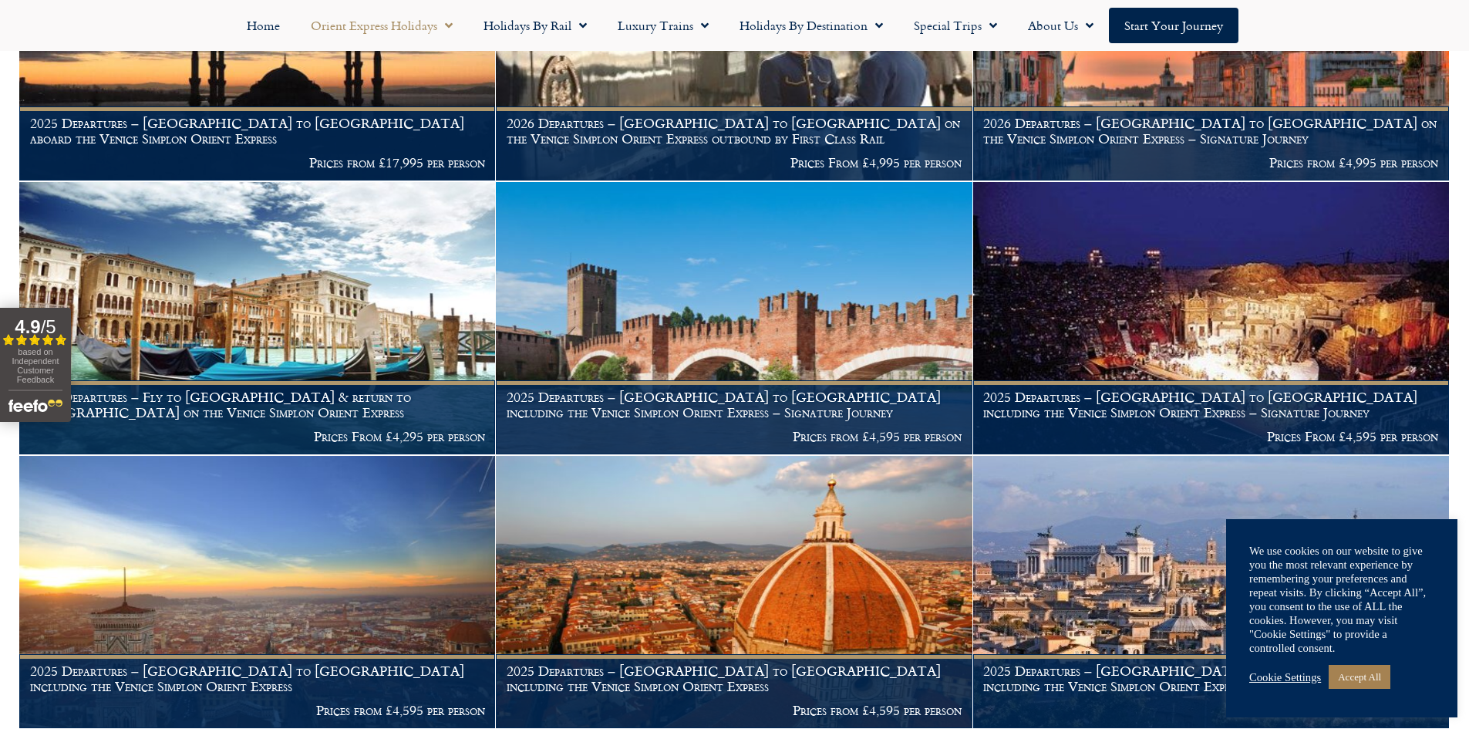
scroll to position [1110, 0]
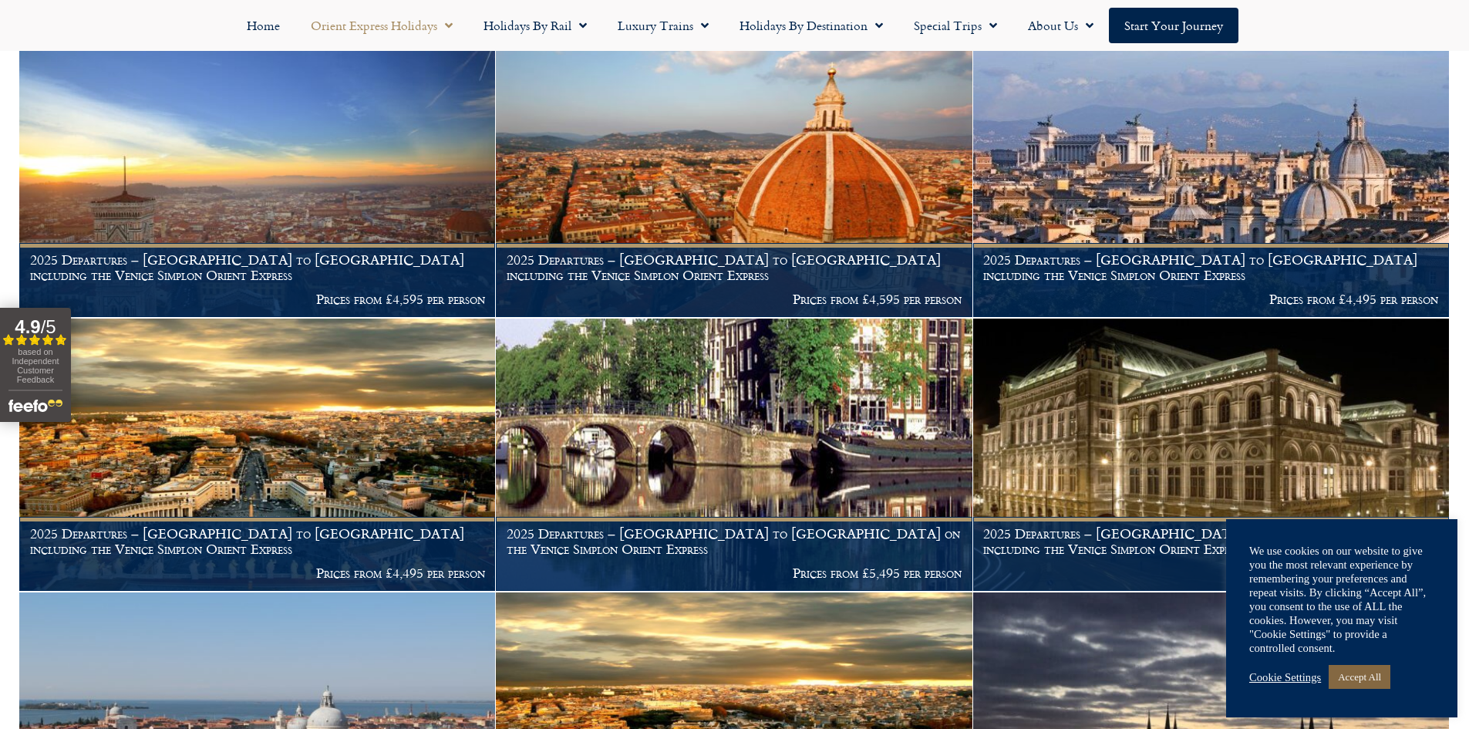
click at [1365, 681] on link "Accept All" at bounding box center [1360, 677] width 62 height 24
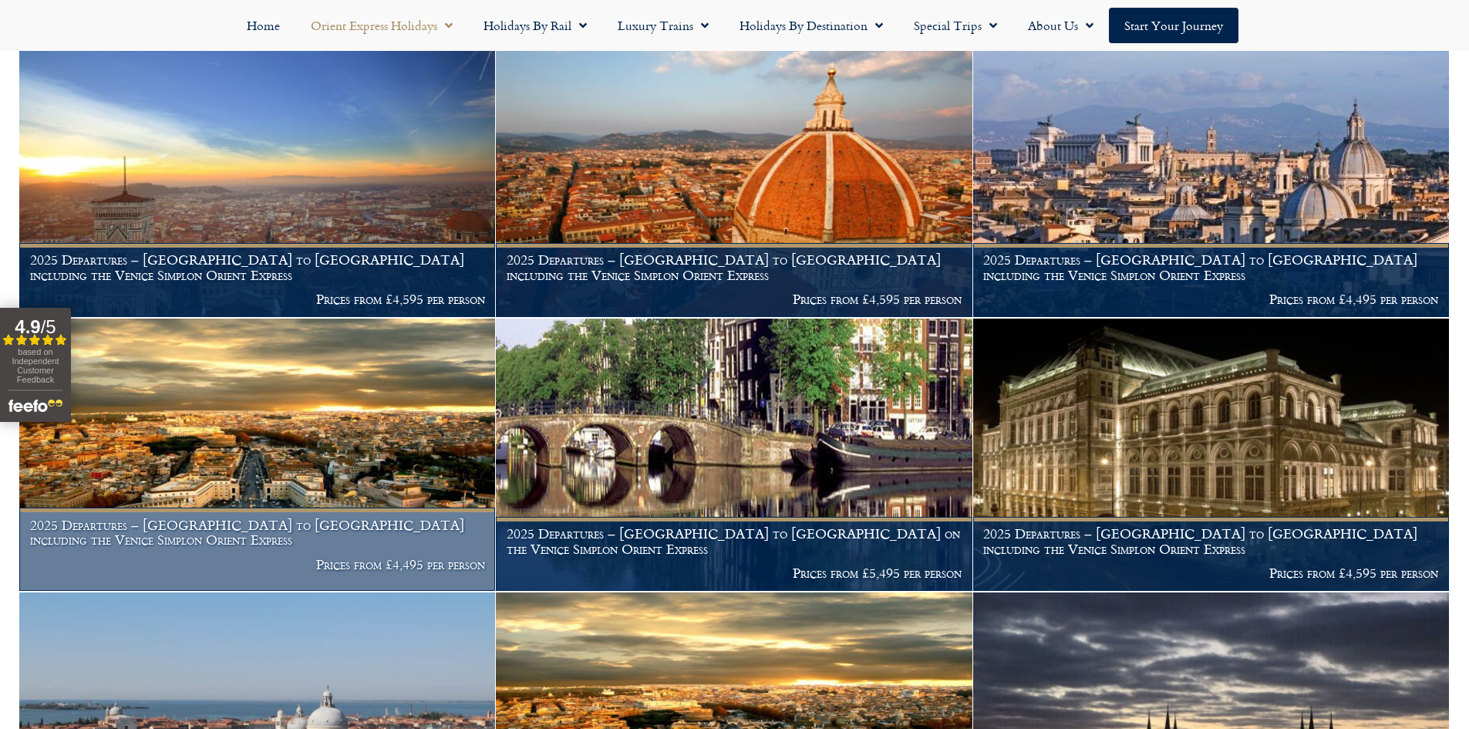
click at [396, 351] on img at bounding box center [257, 454] width 476 height 272
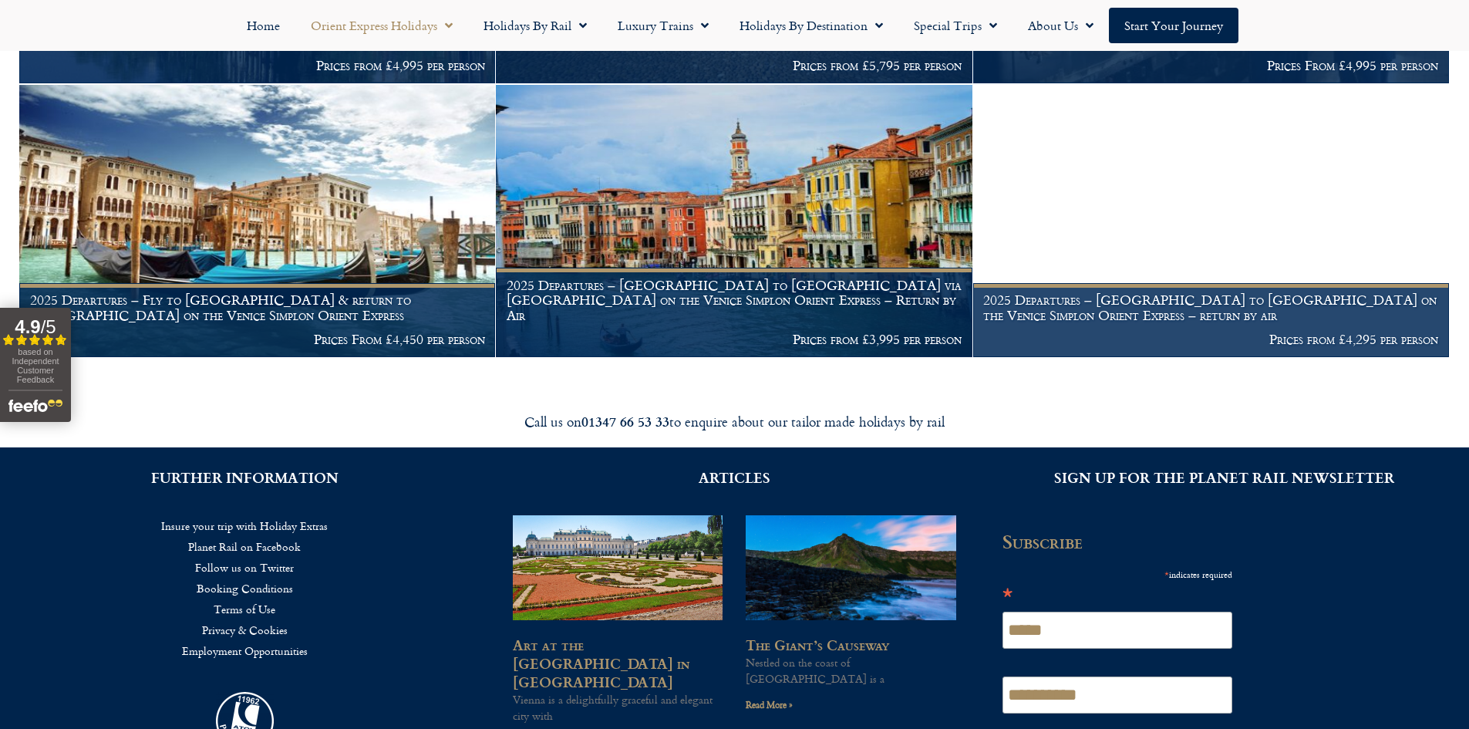
scroll to position [2497, 0]
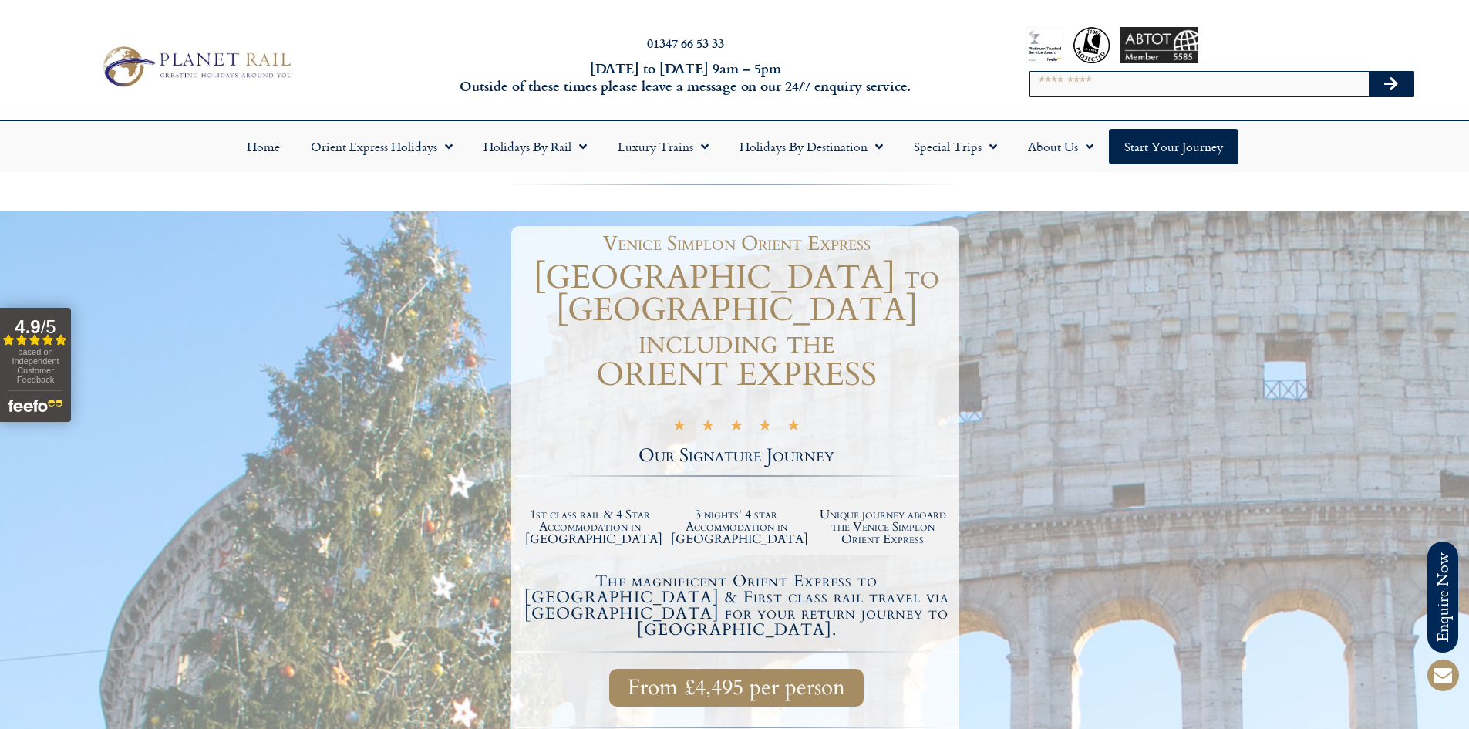
scroll to position [278, 0]
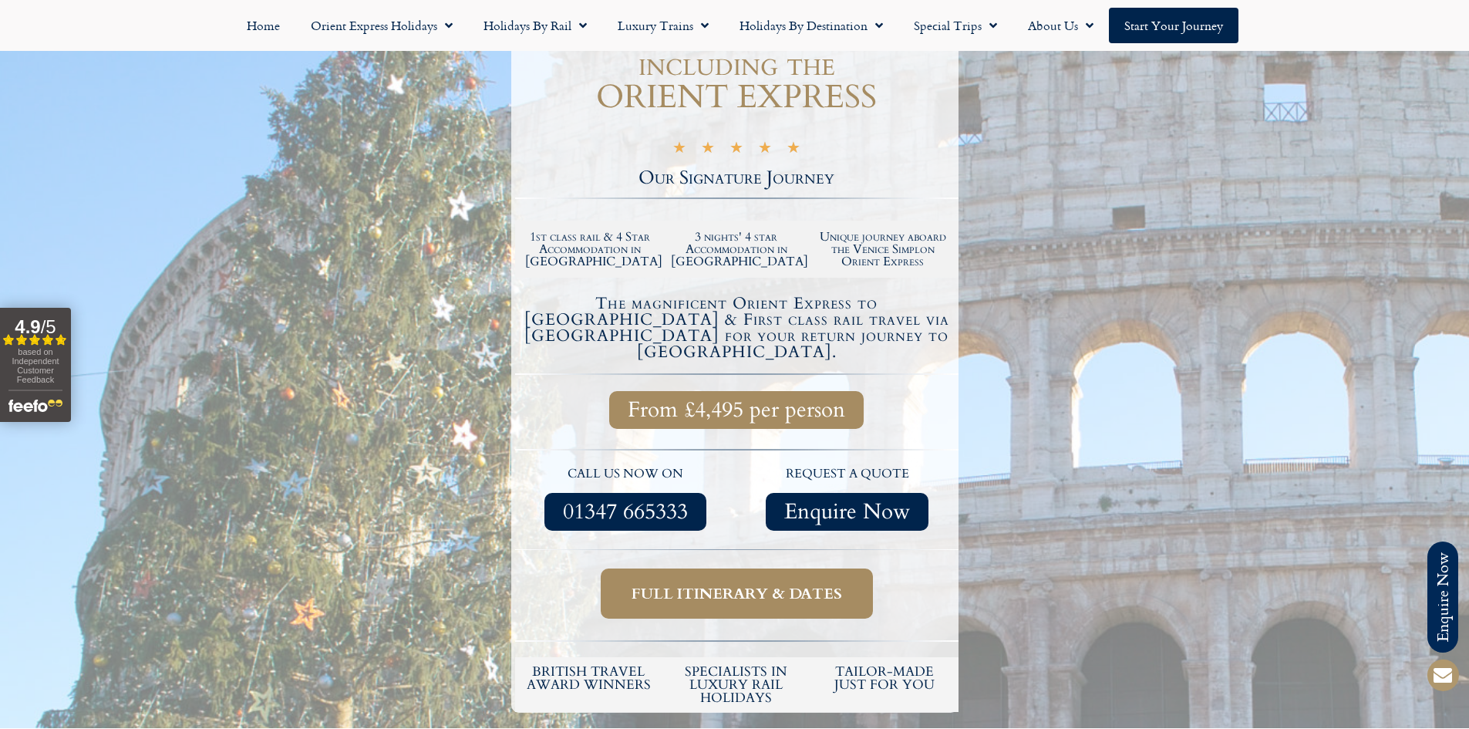
click at [772, 584] on span "Full itinerary & dates" at bounding box center [736, 593] width 210 height 19
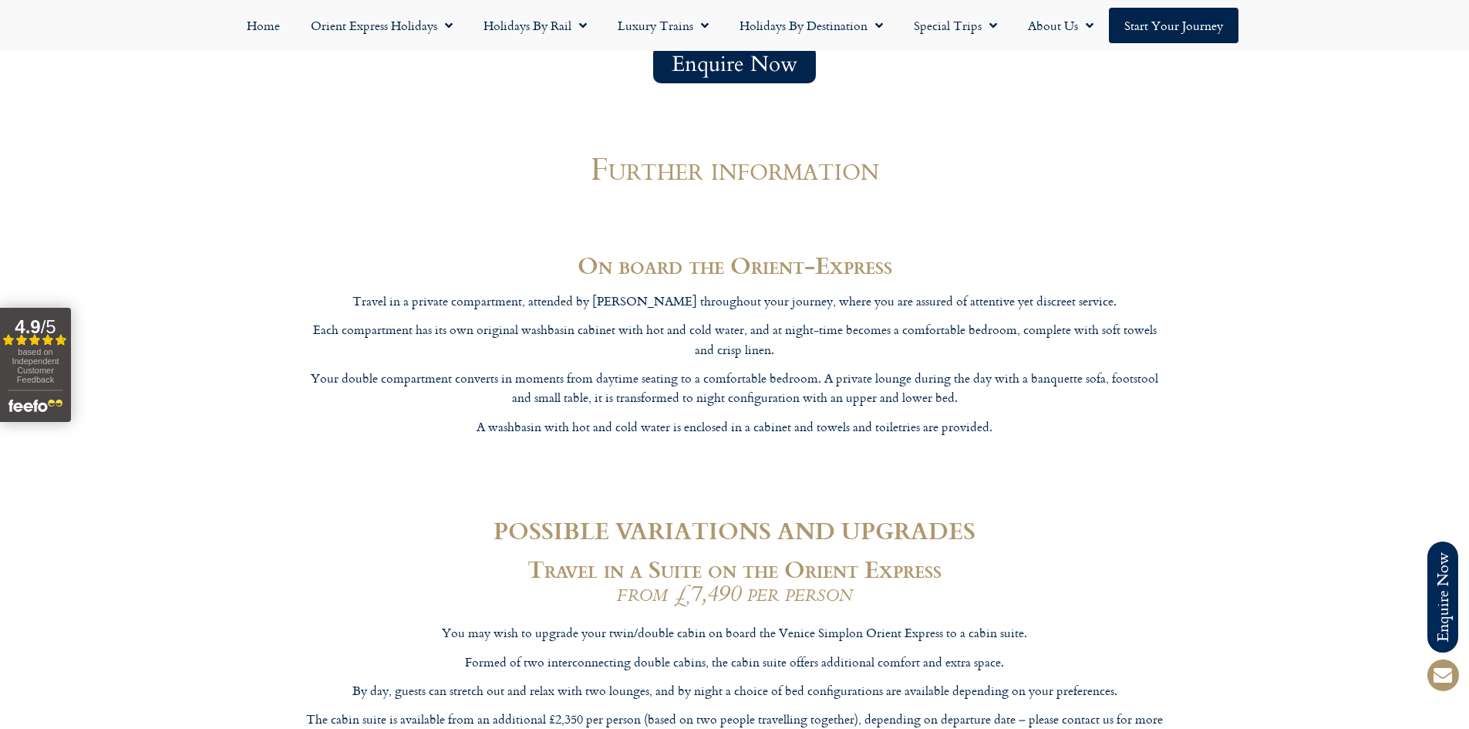
scroll to position [4469, 0]
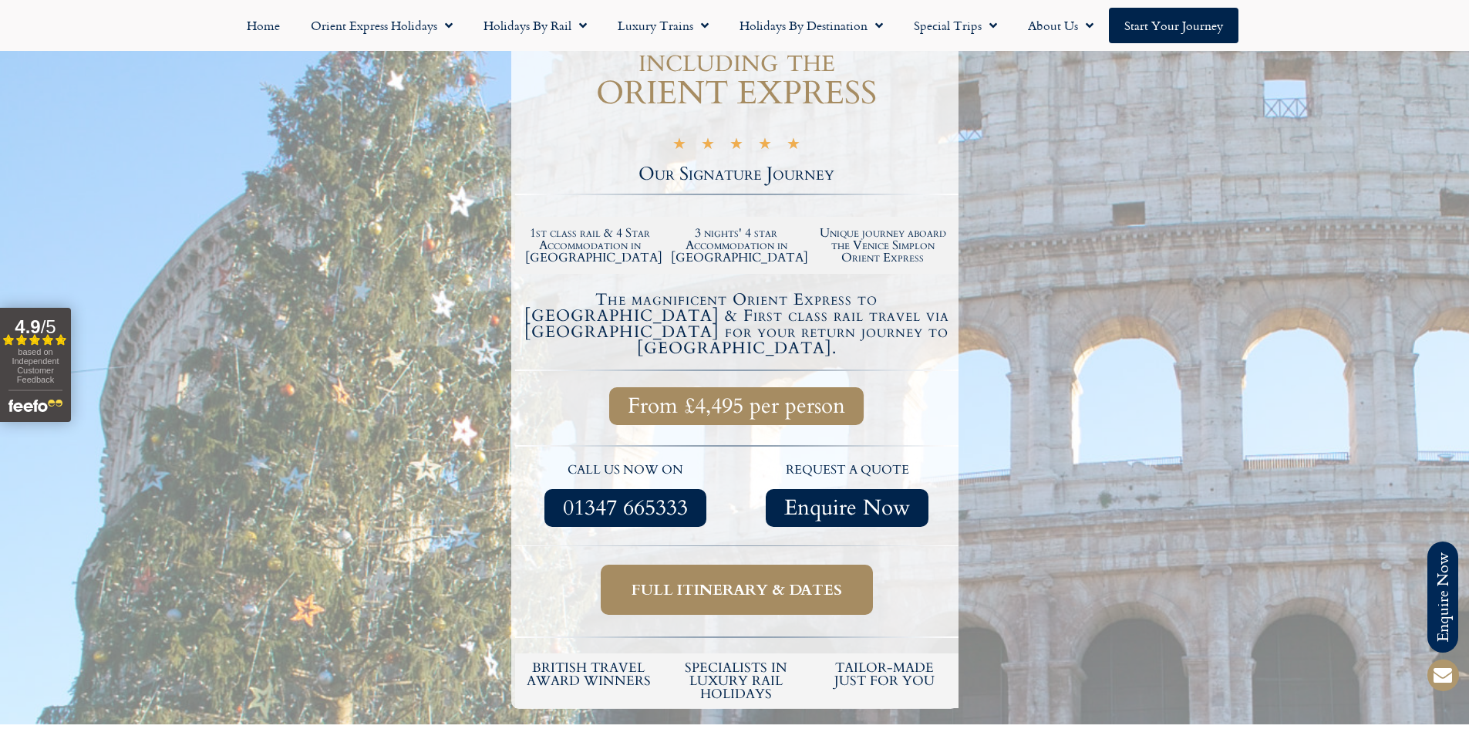
scroll to position [278, 0]
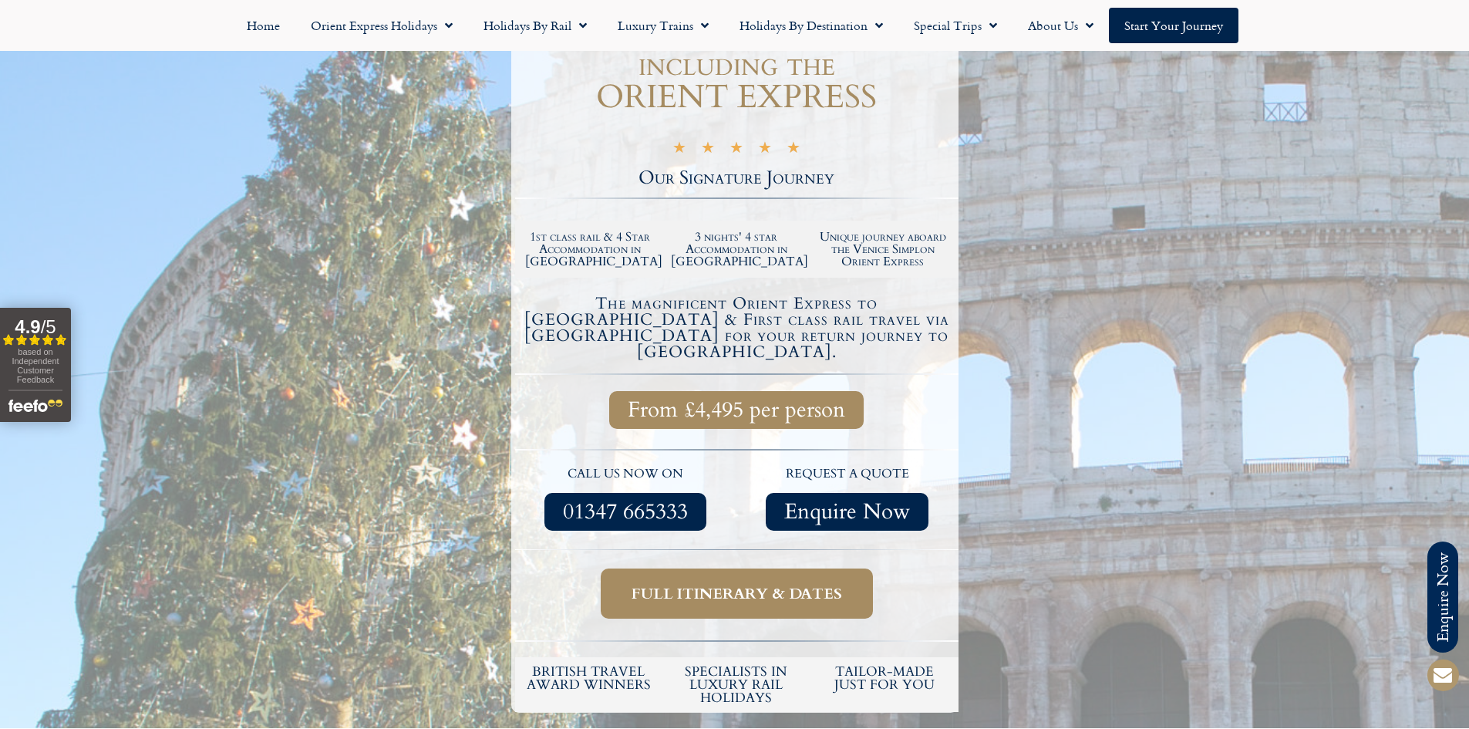
drag, startPoint x: 1101, startPoint y: 376, endPoint x: 1100, endPoint y: 322, distance: 54.8
